Goal: Information Seeking & Learning: Learn about a topic

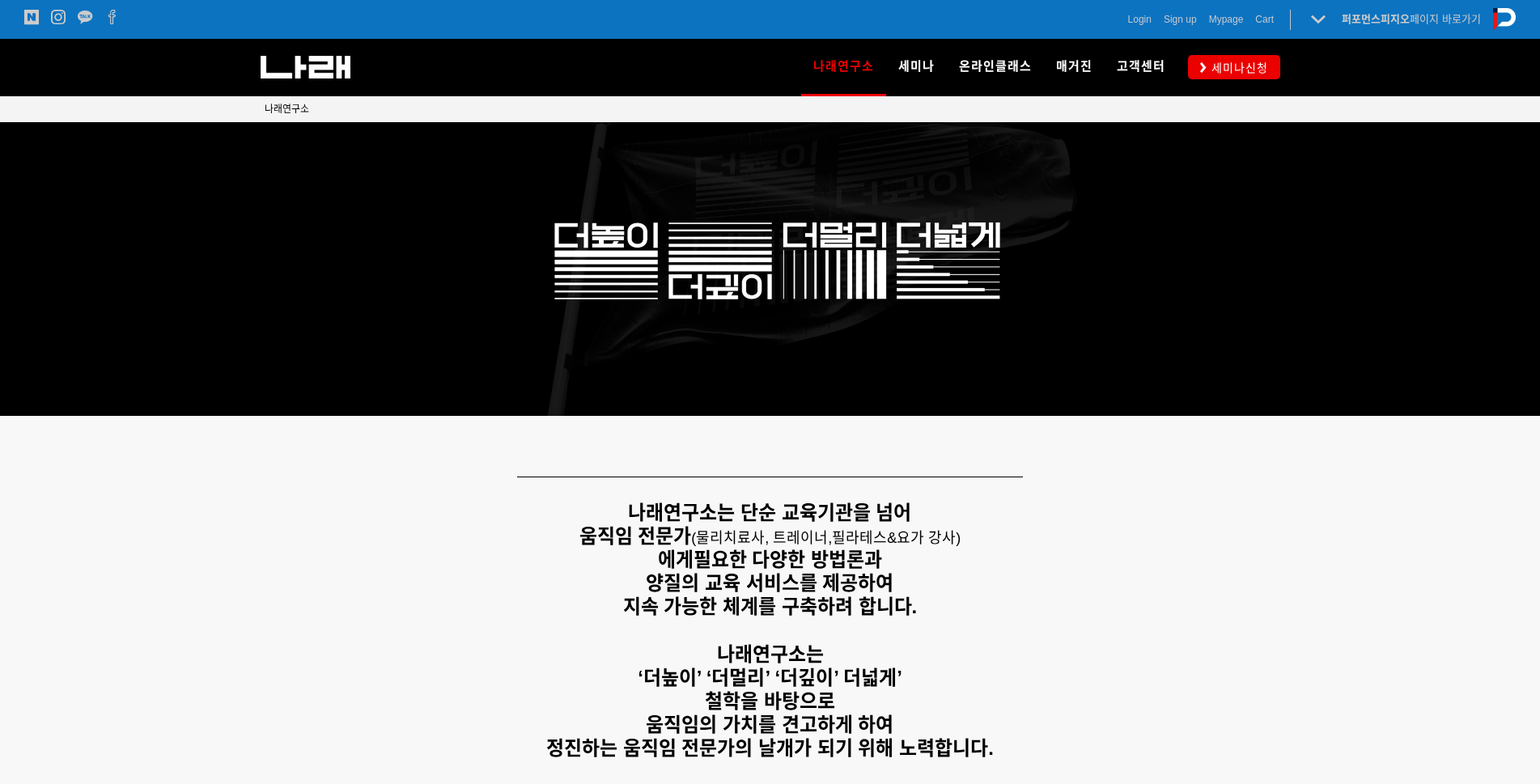
click at [734, 671] on strong "‘더높이’ ‘더멀리’ ‘더깊이’ 더넓게’" at bounding box center [770, 677] width 265 height 22
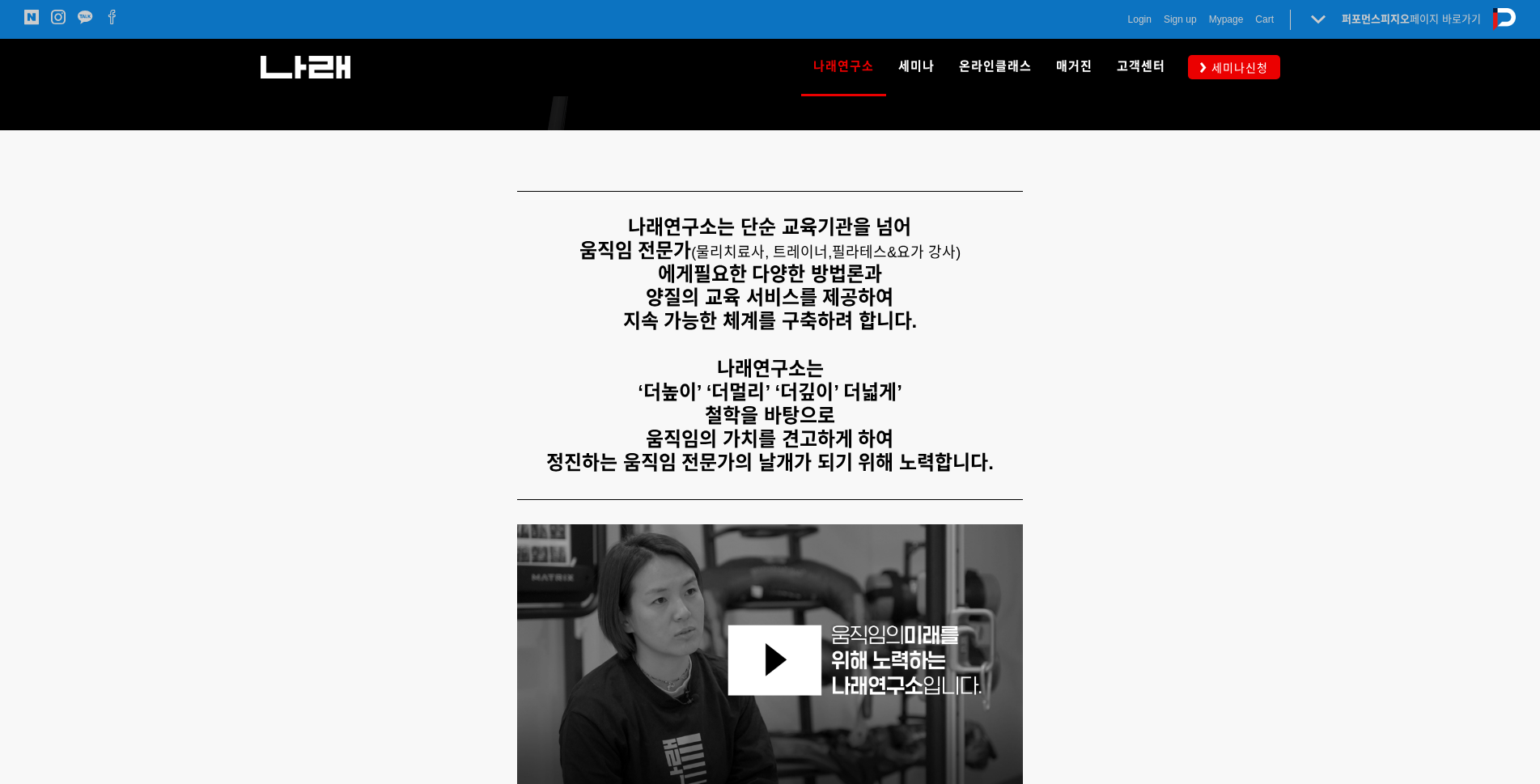
scroll to position [80, 0]
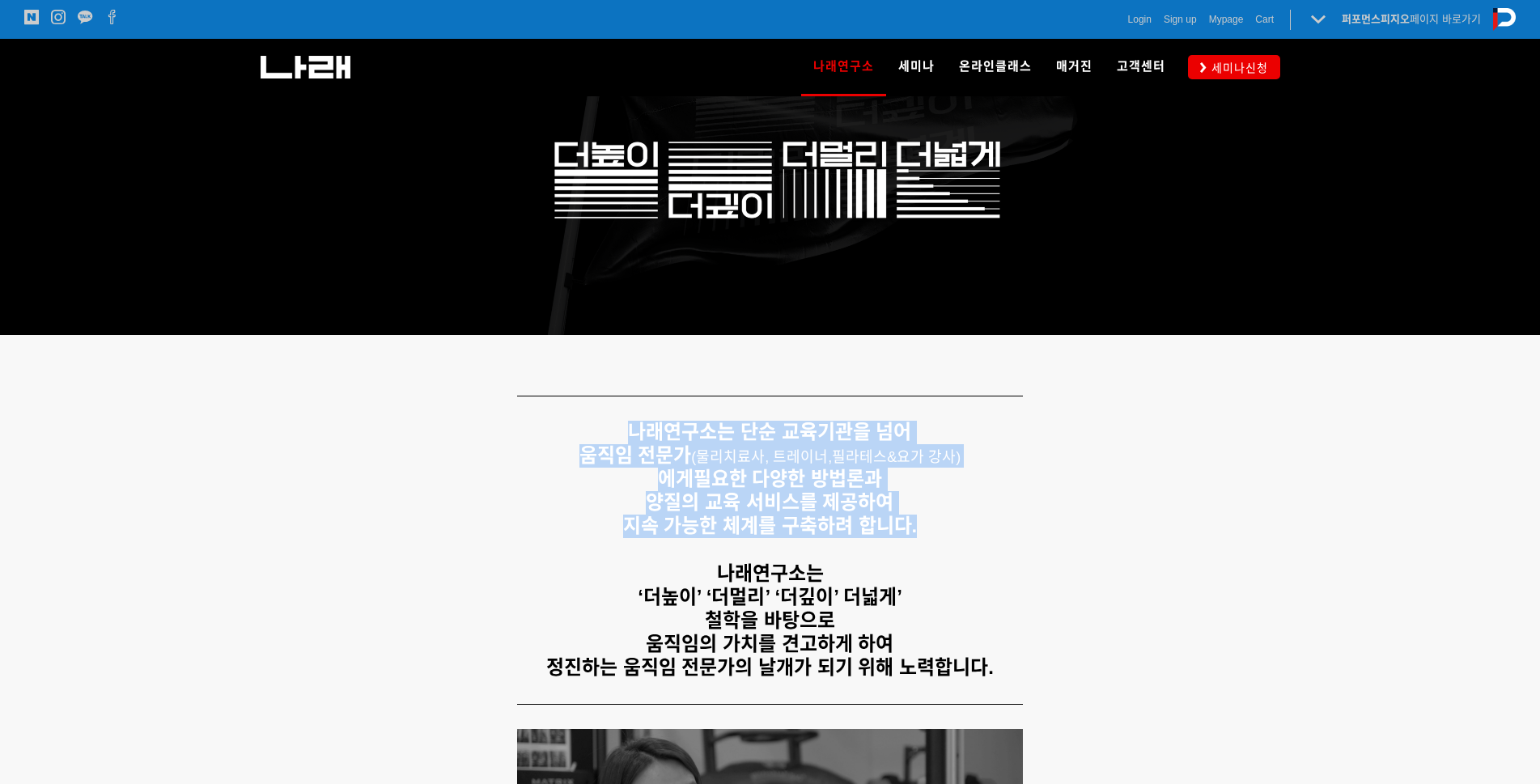
drag, startPoint x: 588, startPoint y: 418, endPoint x: 925, endPoint y: 546, distance: 360.5
click at [925, 546] on div "나래연구소는 단순 교육기관을 넘어 움직임 전문가 ( 물리치료사, 트레이너, 필라테스&요가 강사) 에게 필요한 다양한 방법론과 양질의 교육 서비…" at bounding box center [770, 550] width 1036 height 283
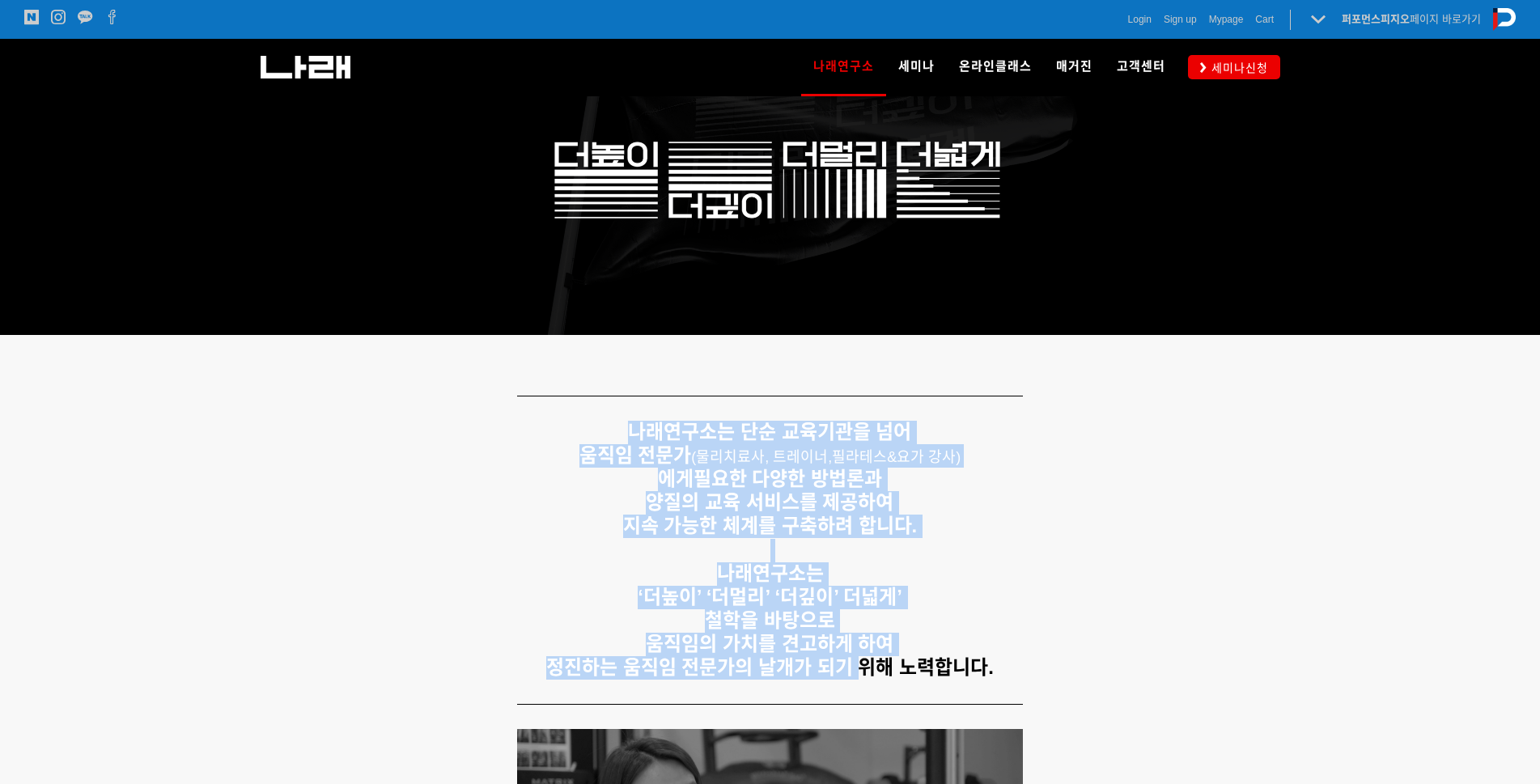
drag, startPoint x: 614, startPoint y: 393, endPoint x: 658, endPoint y: 536, distance: 149.6
click at [853, 590] on strong "‘더높이’ ‘더멀리’ ‘더깊이’ 더넓게’" at bounding box center [770, 596] width 265 height 22
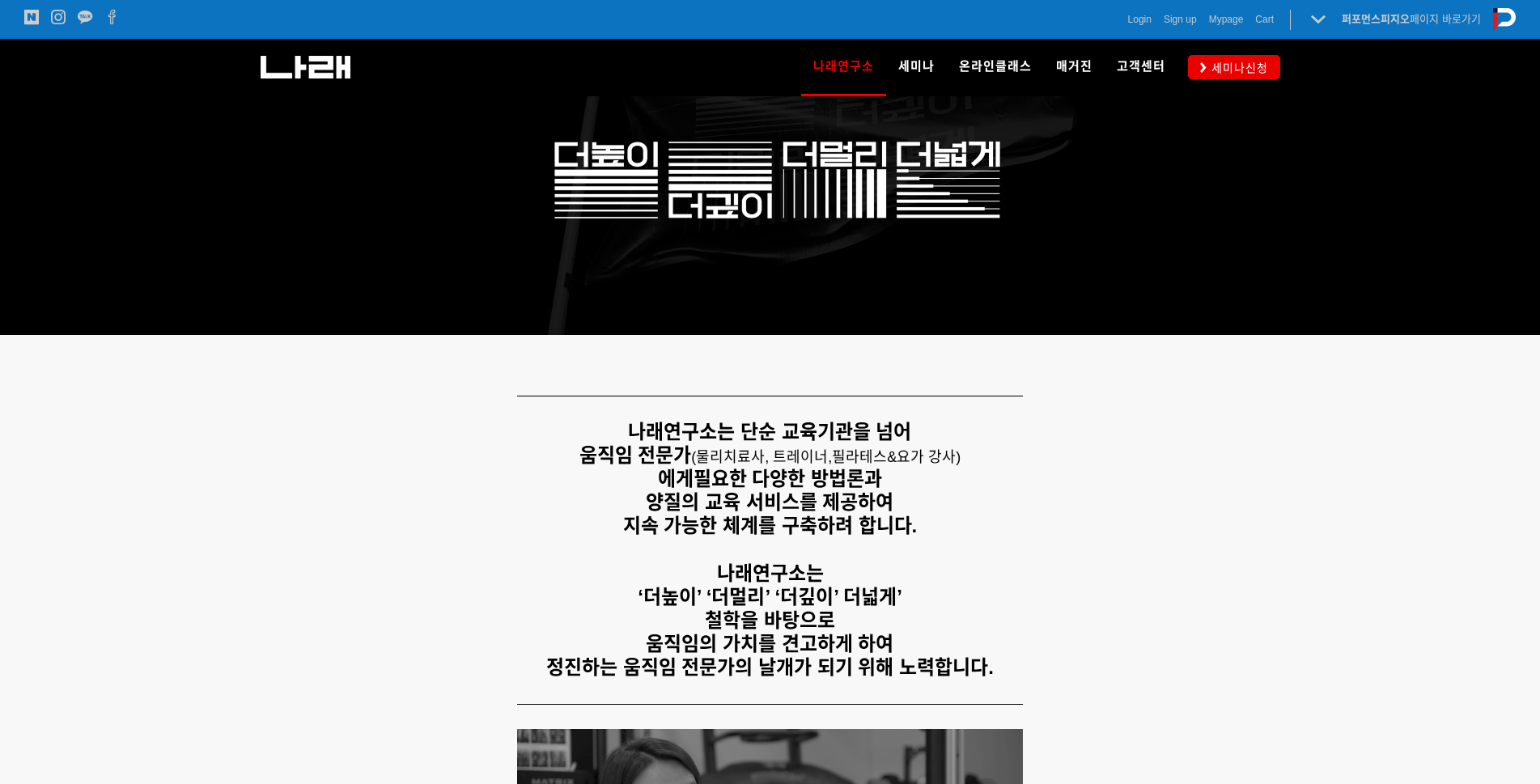
drag, startPoint x: 458, startPoint y: 420, endPoint x: 1025, endPoint y: 634, distance: 606.0
click at [1025, 634] on div "나래연구소는 단순 교육기관을 넘어 움직임 전문가 ( 물리치료사, 트레이너, 필라테스&요가 강사) 에게 필요한 다양한 방법론과 양질의 교육 서비…" at bounding box center [770, 550] width 1036 height 283
click at [1011, 644] on p "움직임의 가치를 견고하게 하여" at bounding box center [770, 644] width 1011 height 23
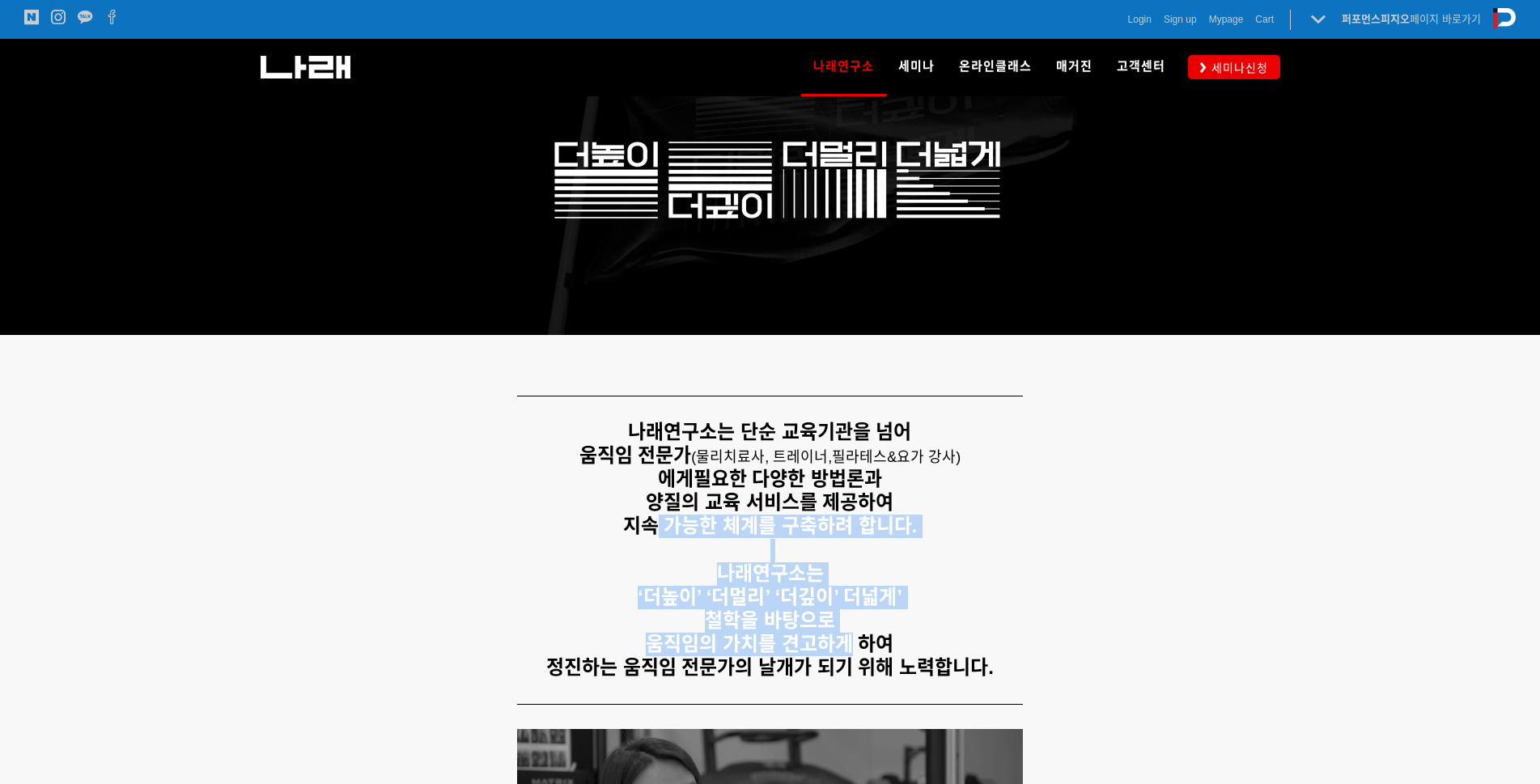
drag, startPoint x: 644, startPoint y: 529, endPoint x: 856, endPoint y: 644, distance: 241.2
click at [856, 644] on div "나래연구소는 단순 교육기관을 넘어 움직임 전문가 ( 물리치료사, 트레이너, 필라테스&요가 강사) 에게 필요한 다양한 방법론과 양질의 교육 서비…" at bounding box center [770, 550] width 1011 height 259
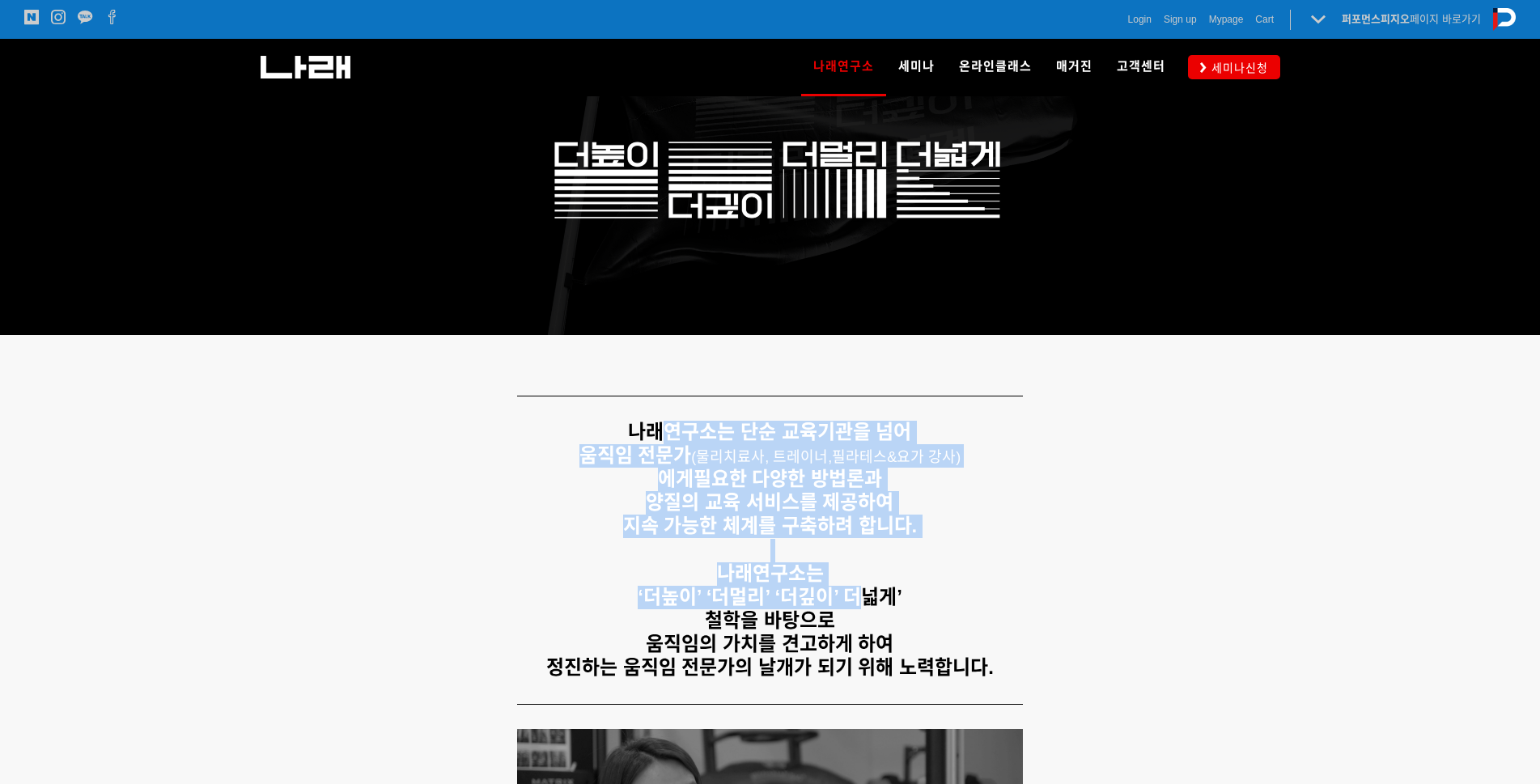
drag, startPoint x: 652, startPoint y: 411, endPoint x: 863, endPoint y: 589, distance: 276.1
click at [863, 589] on div "나래연구소는 단순 교육기관을 넘어 움직임 전문가 ( 물리치료사, 트레이너, 필라테스&요가 강사) 에게 필요한 다양한 방법론과 양질의 교육 서비…" at bounding box center [770, 550] width 1036 height 283
click at [548, 559] on p at bounding box center [770, 550] width 1011 height 23
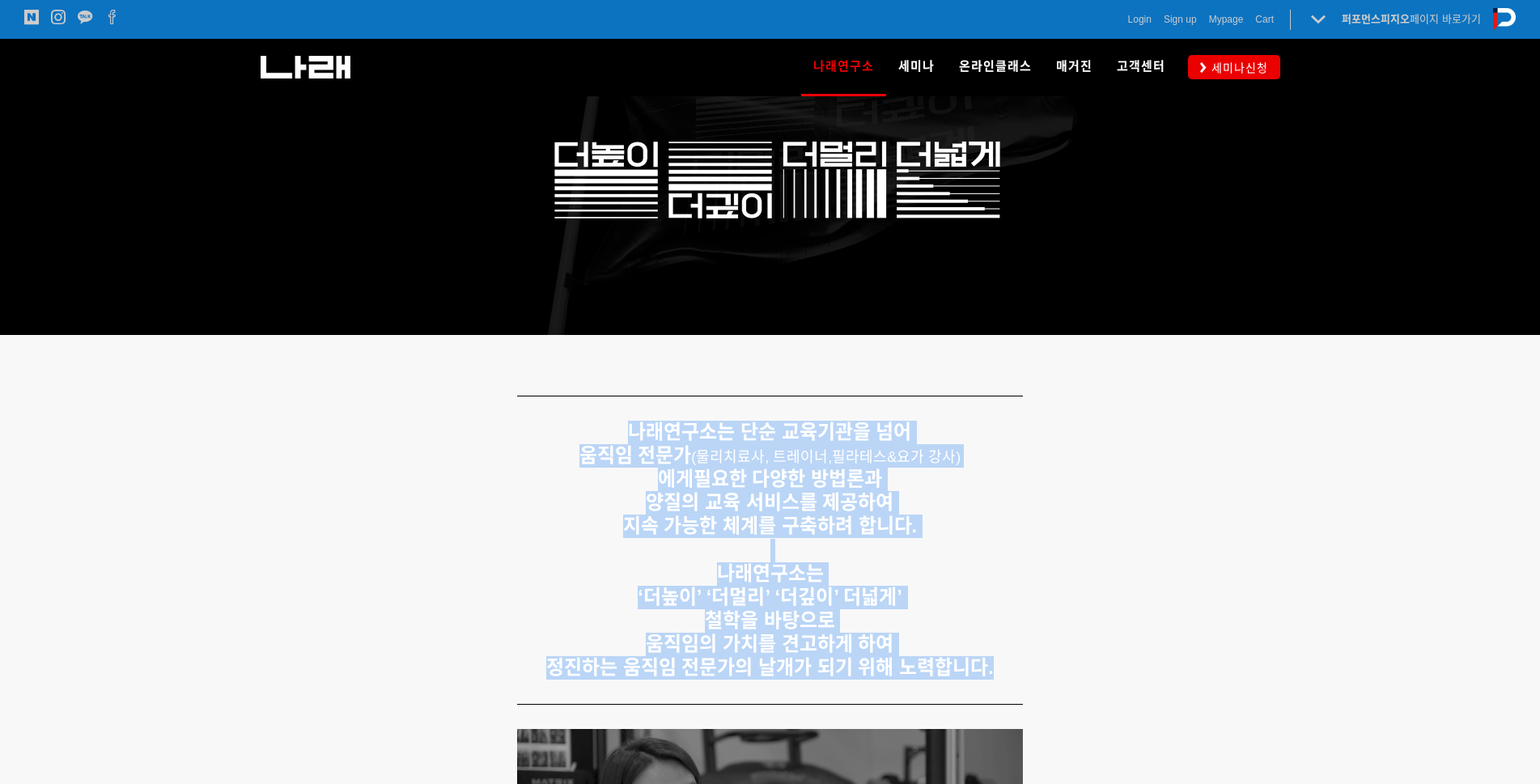
drag, startPoint x: 831, startPoint y: 542, endPoint x: 1022, endPoint y: 683, distance: 237.4
click at [1022, 683] on div "나래연구소는 단순 교육기관을 넘어 움직임 전문가 ( 물리치료사, 트레이너, 필라테스&요가 강사) 에게 필요한 다양한 방법론과 양질의 교육 서비…" at bounding box center [770, 550] width 1036 height 283
click at [1048, 673] on p "정진하는 움직임 전문가의 날개가 되기 위해 노력합니다." at bounding box center [770, 667] width 1011 height 23
